Goal: Task Accomplishment & Management: Manage account settings

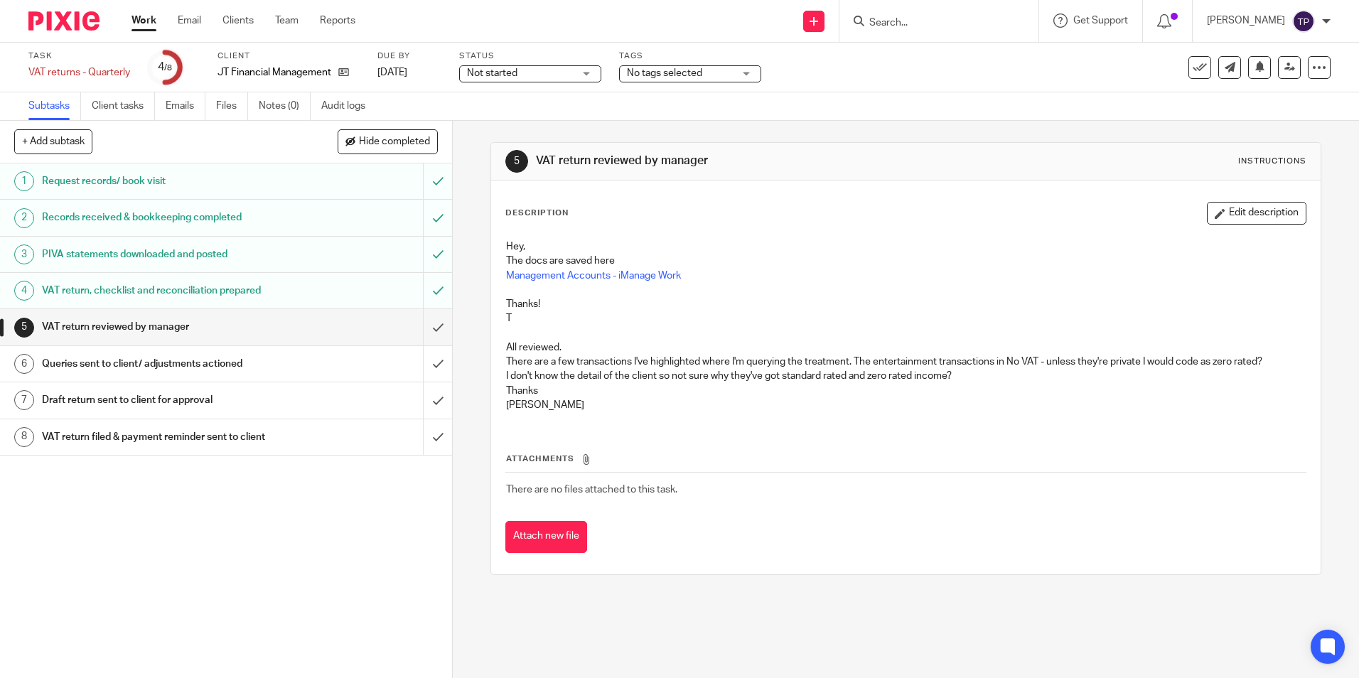
click at [675, 72] on span "No tags selected" at bounding box center [664, 73] width 75 height 10
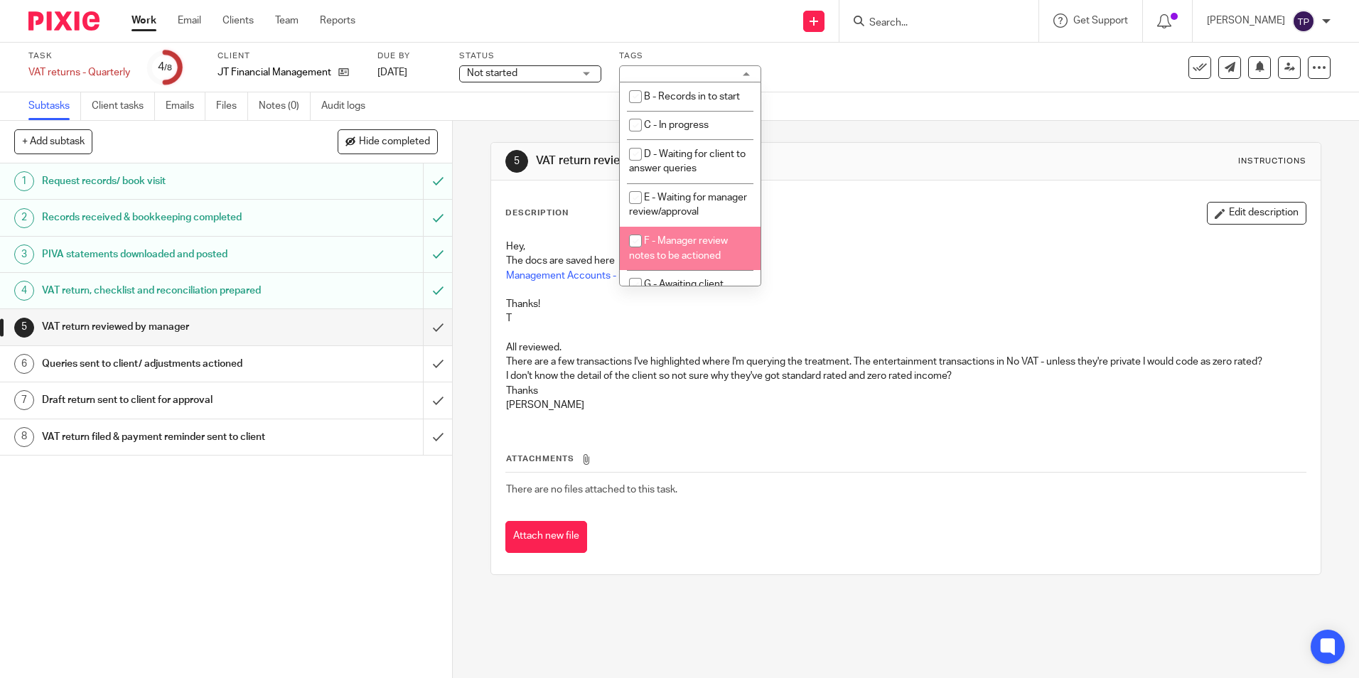
scroll to position [144, 0]
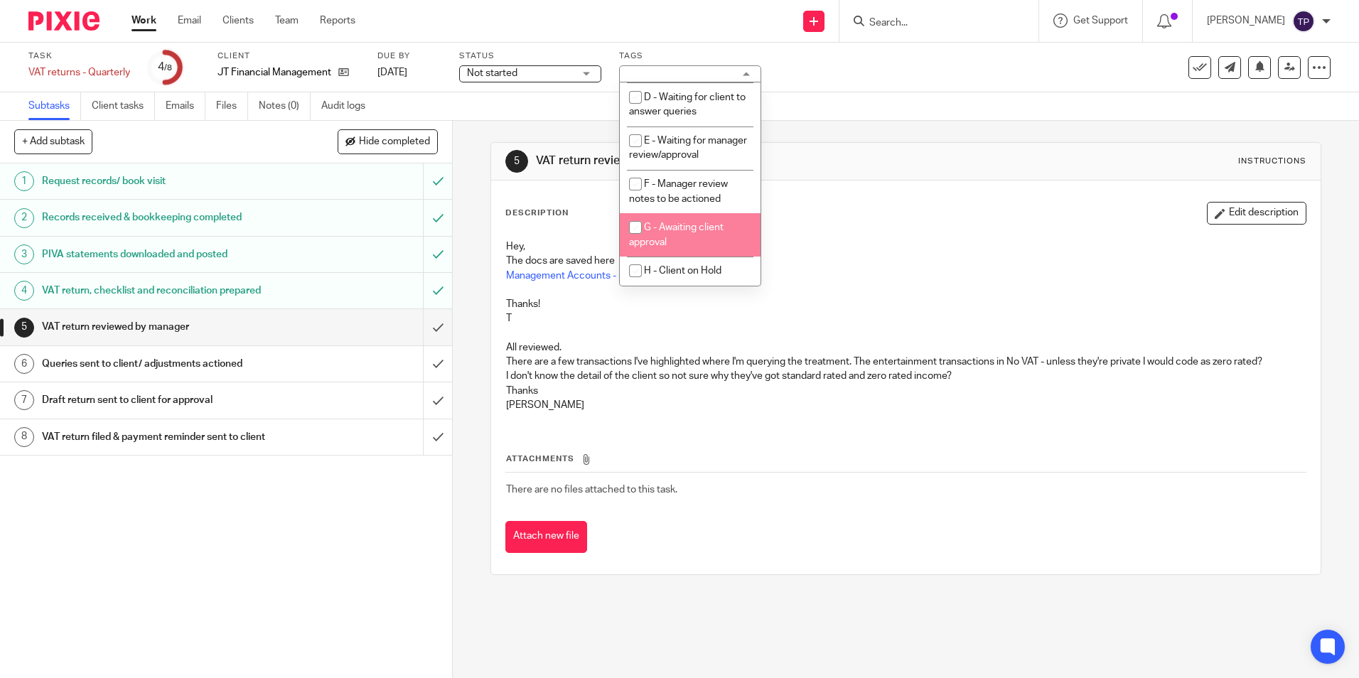
click at [703, 236] on li "G - Awaiting client approval" at bounding box center [690, 234] width 141 height 43
checkbox input "true"
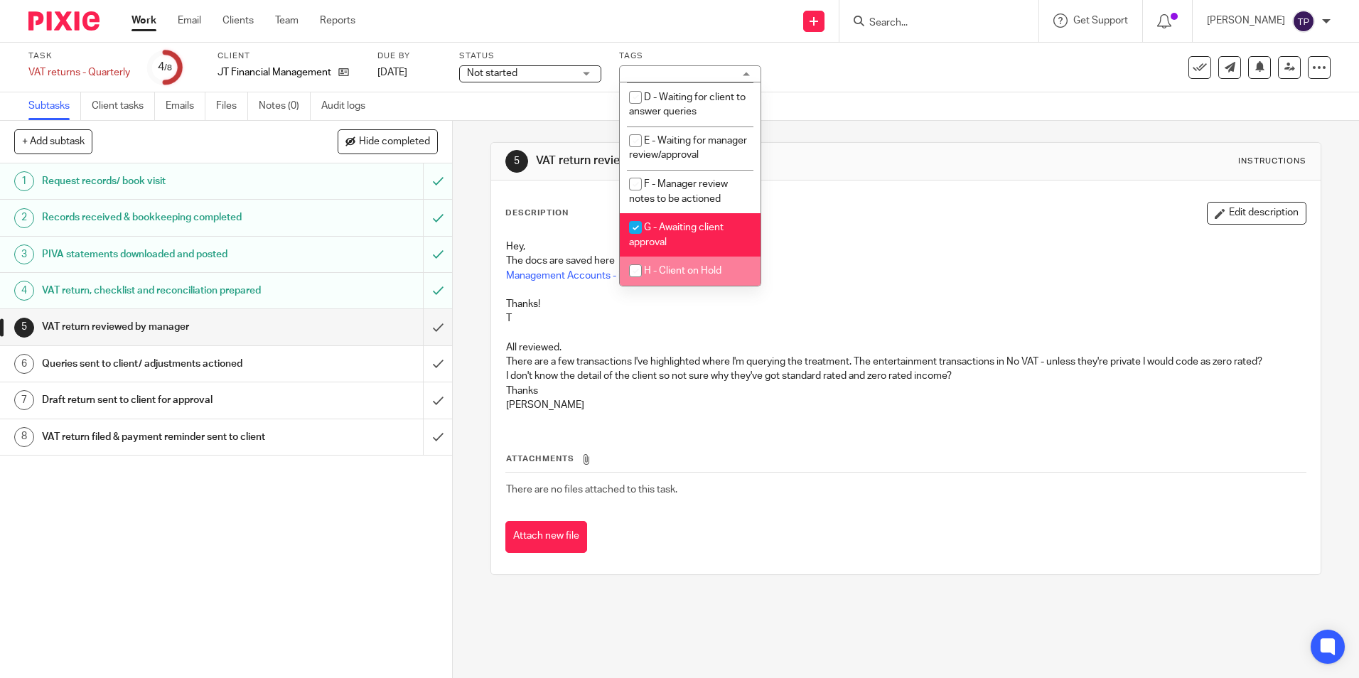
click at [77, 26] on img at bounding box center [63, 20] width 71 height 19
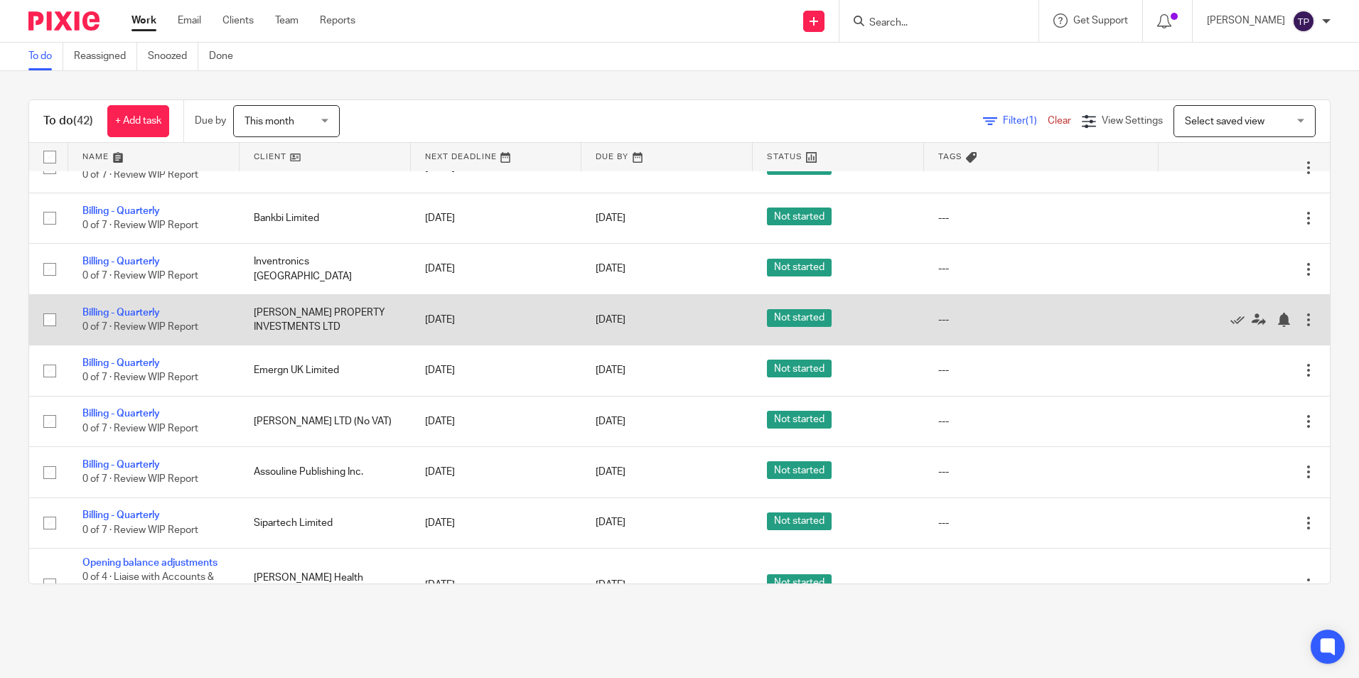
scroll to position [1778, 0]
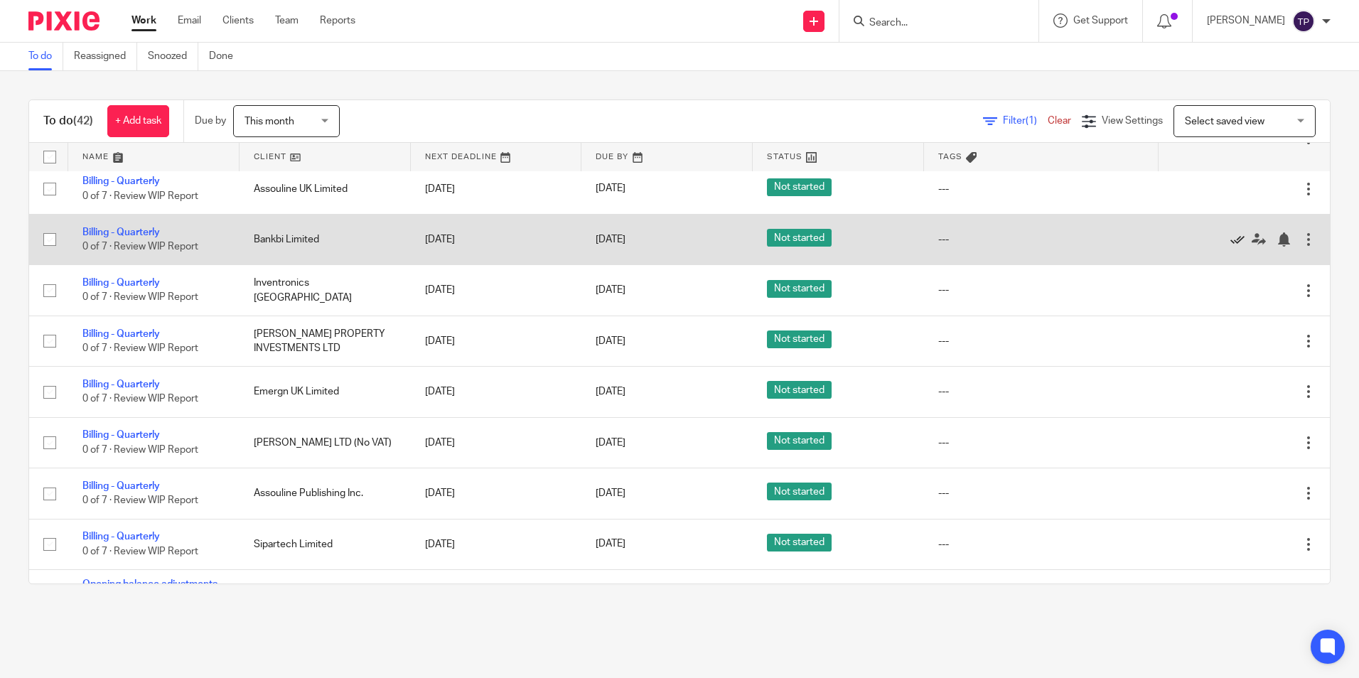
click at [1231, 240] on icon at bounding box center [1238, 240] width 14 height 14
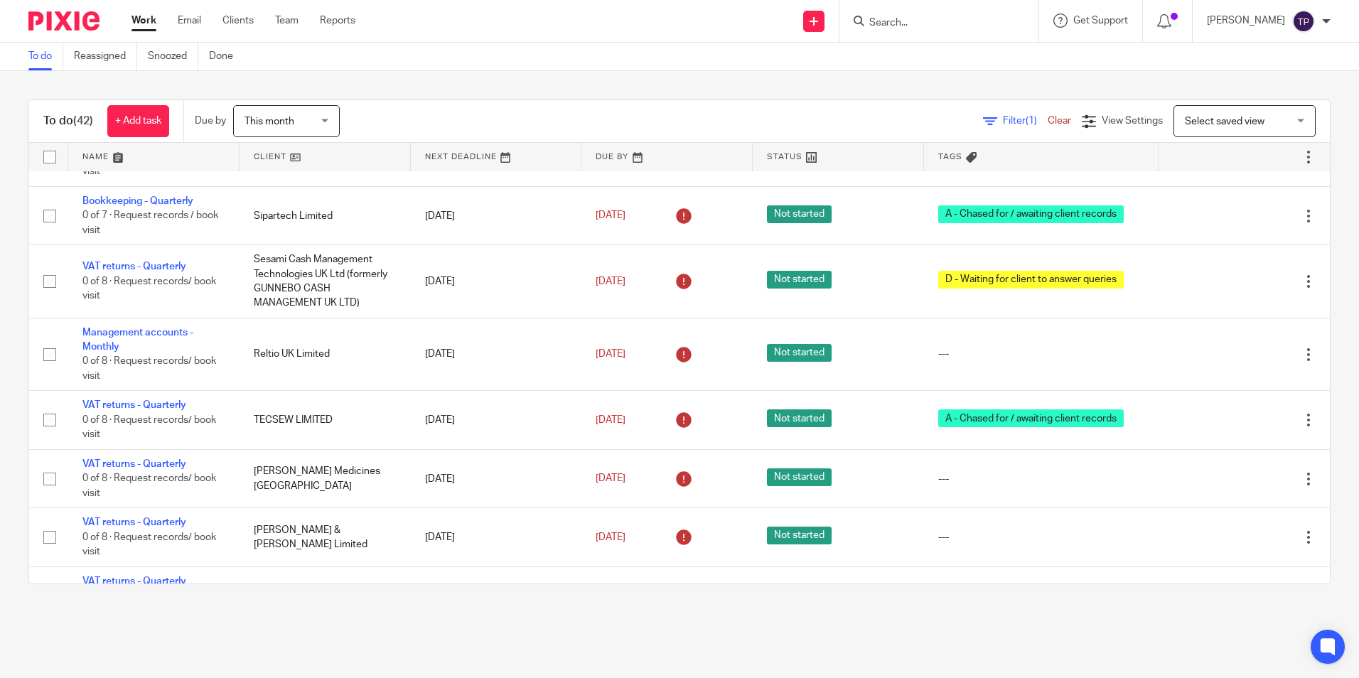
scroll to position [0, 0]
